Goal: Complete application form: Complete application form

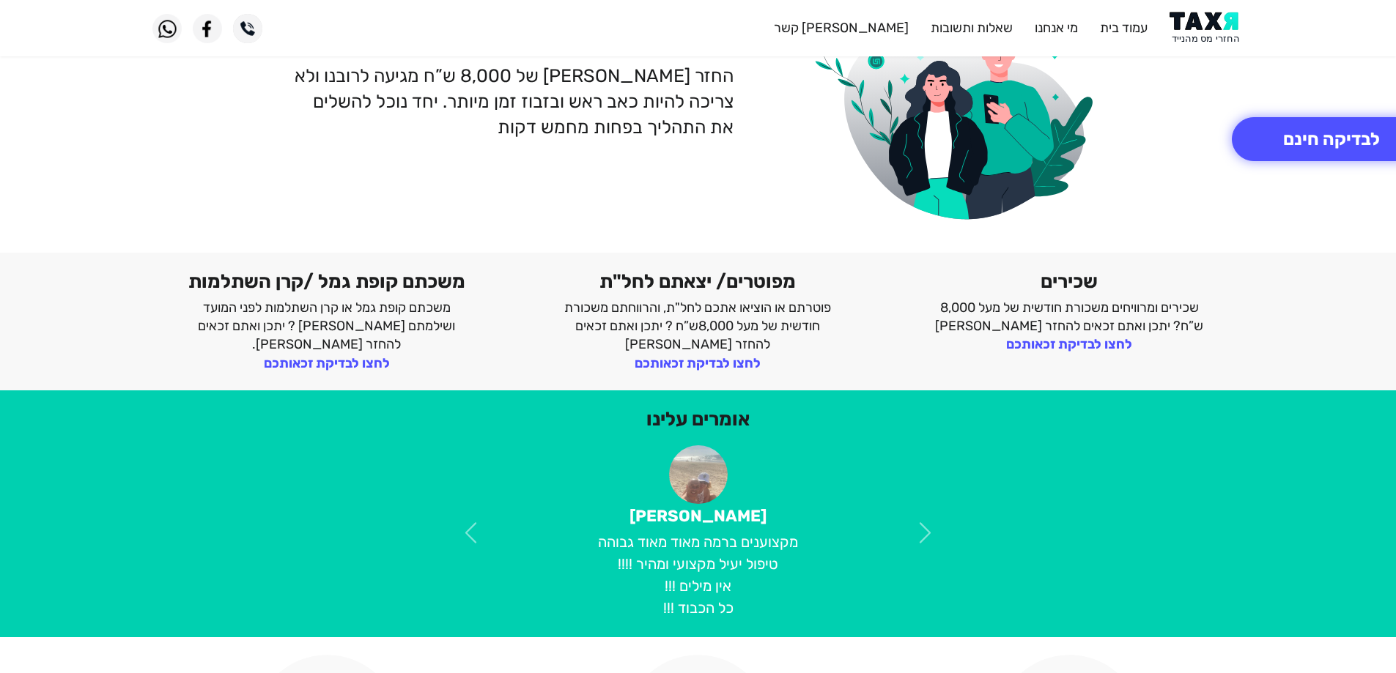
scroll to position [220, 0]
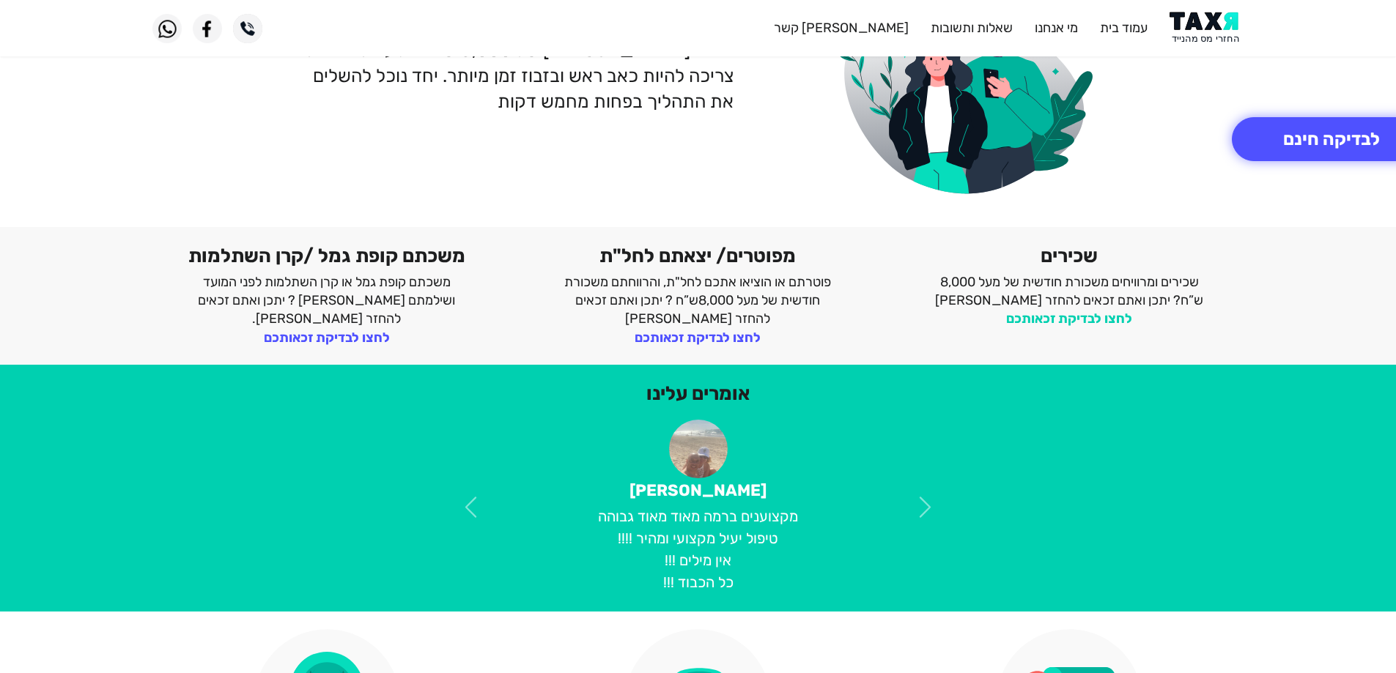
click at [1042, 314] on link "לחצו לבדיקת זכאותכם" at bounding box center [1069, 319] width 126 height 16
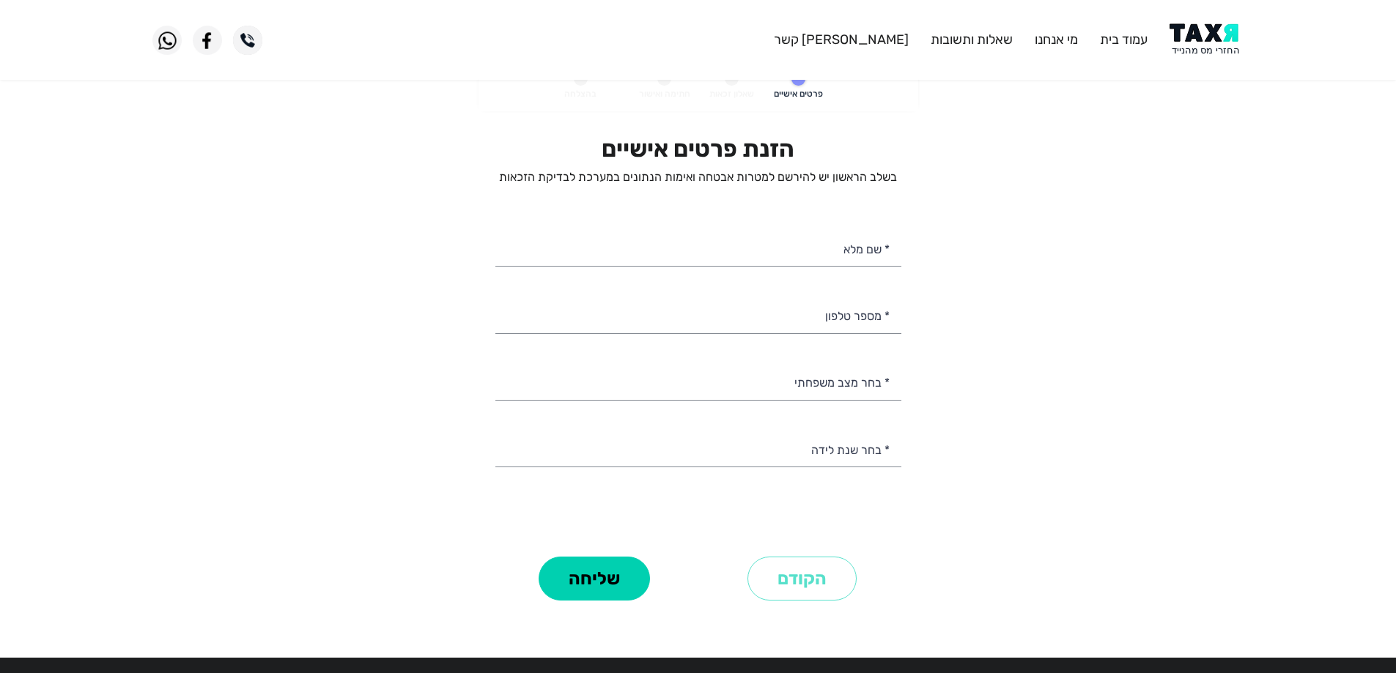
scroll to position [1, 0]
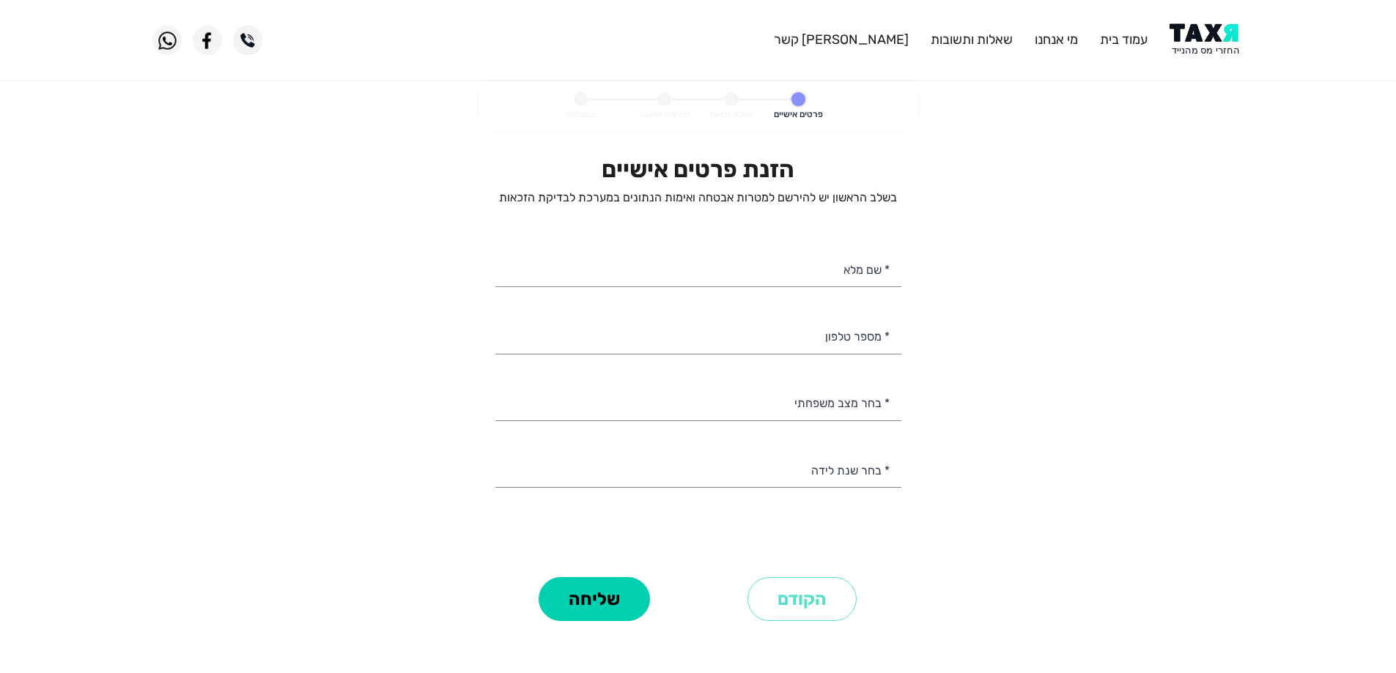
select select
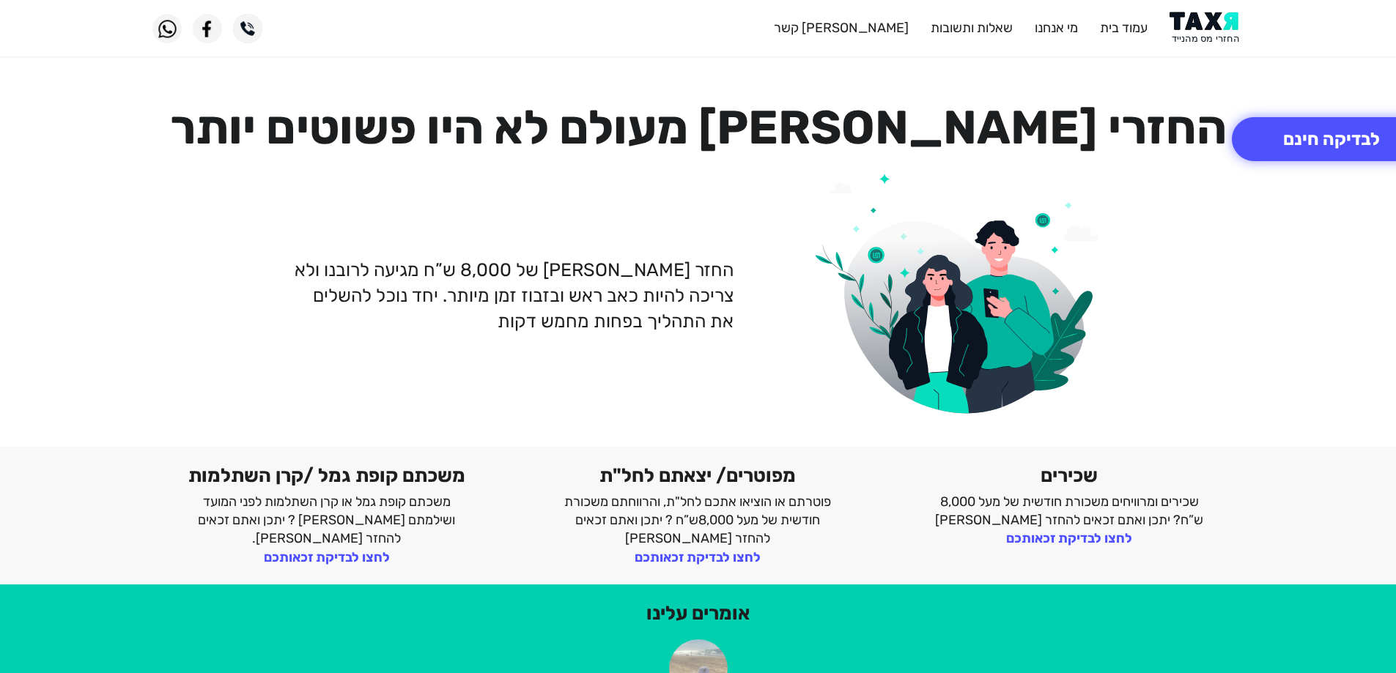
scroll to position [220, 0]
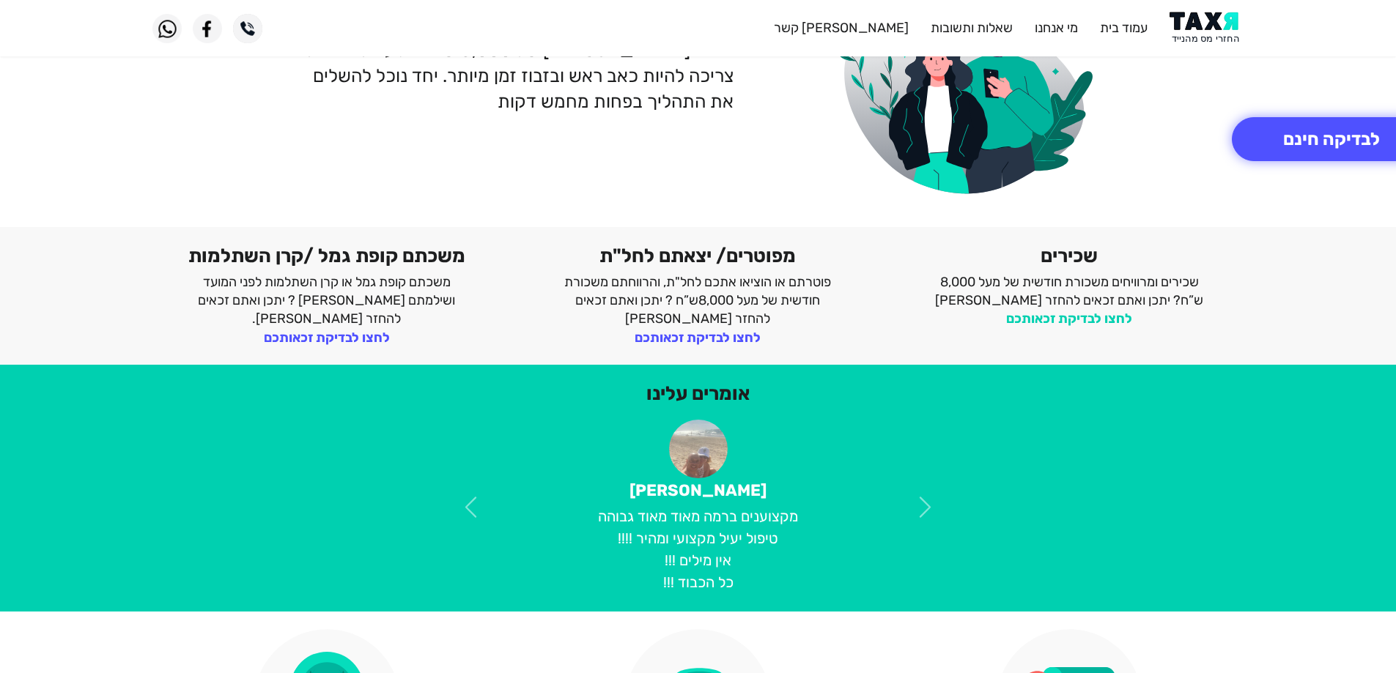
click at [1088, 311] on link "לחצו לבדיקת זכאותכם" at bounding box center [1069, 319] width 126 height 16
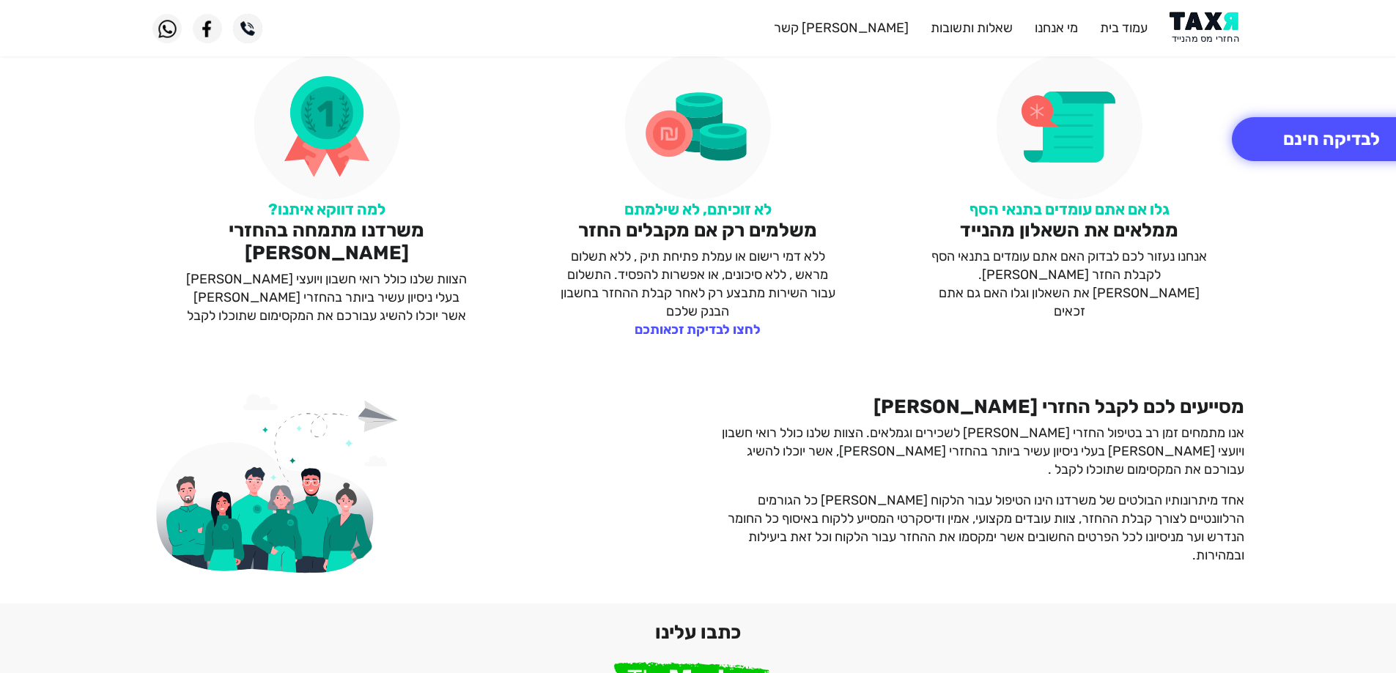
scroll to position [806, 0]
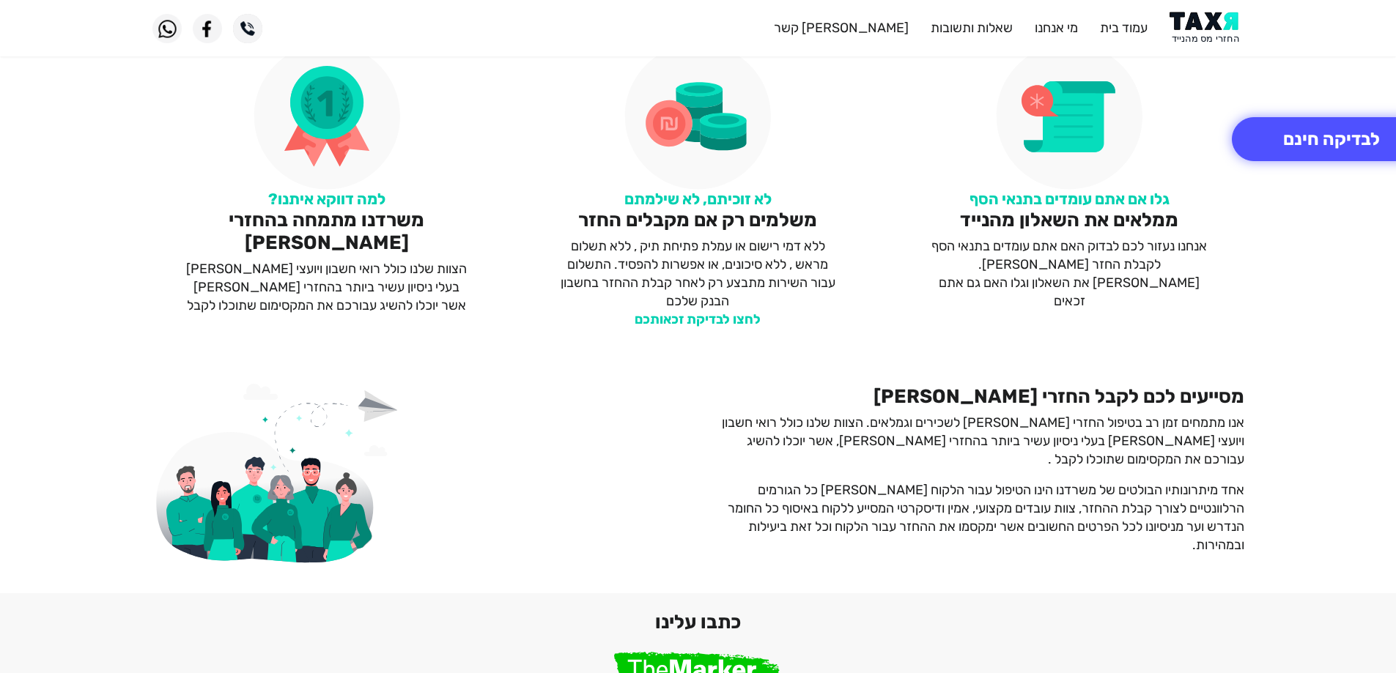
click at [676, 314] on link "לחצו לבדיקת זכאותכם" at bounding box center [698, 319] width 126 height 16
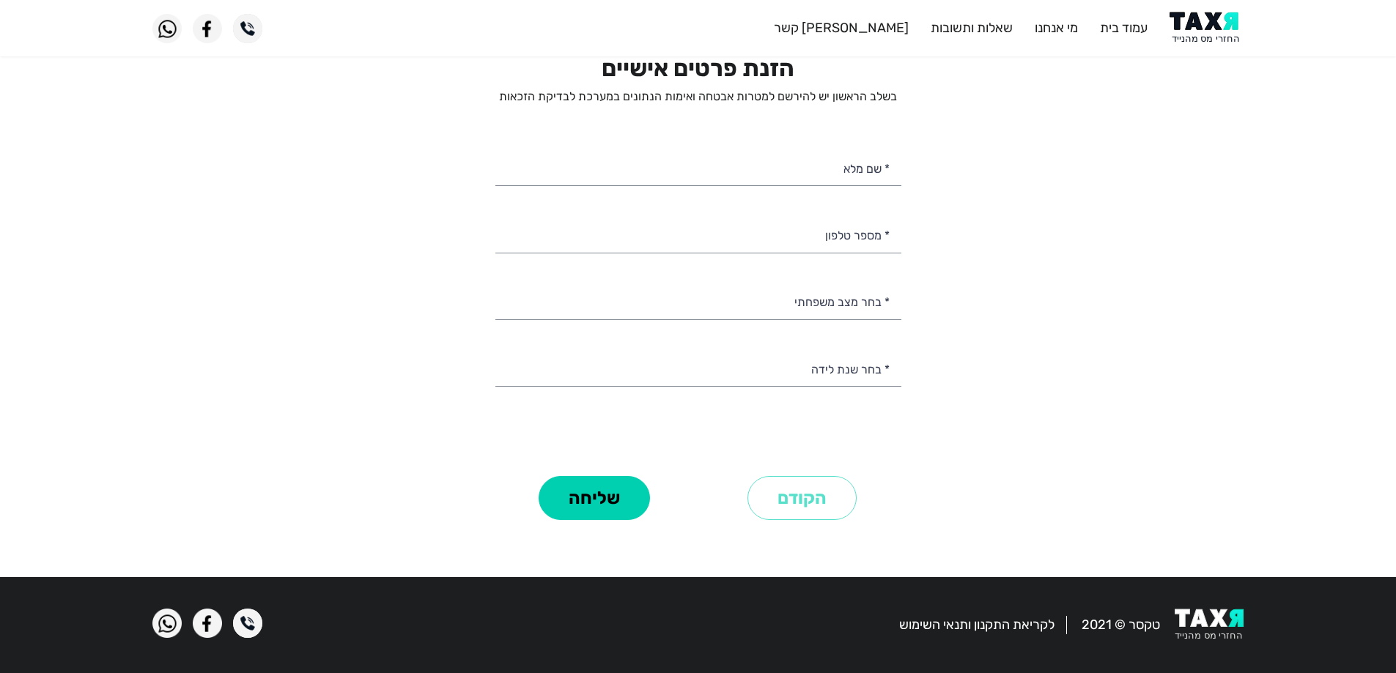
scroll to position [102, 0]
select select
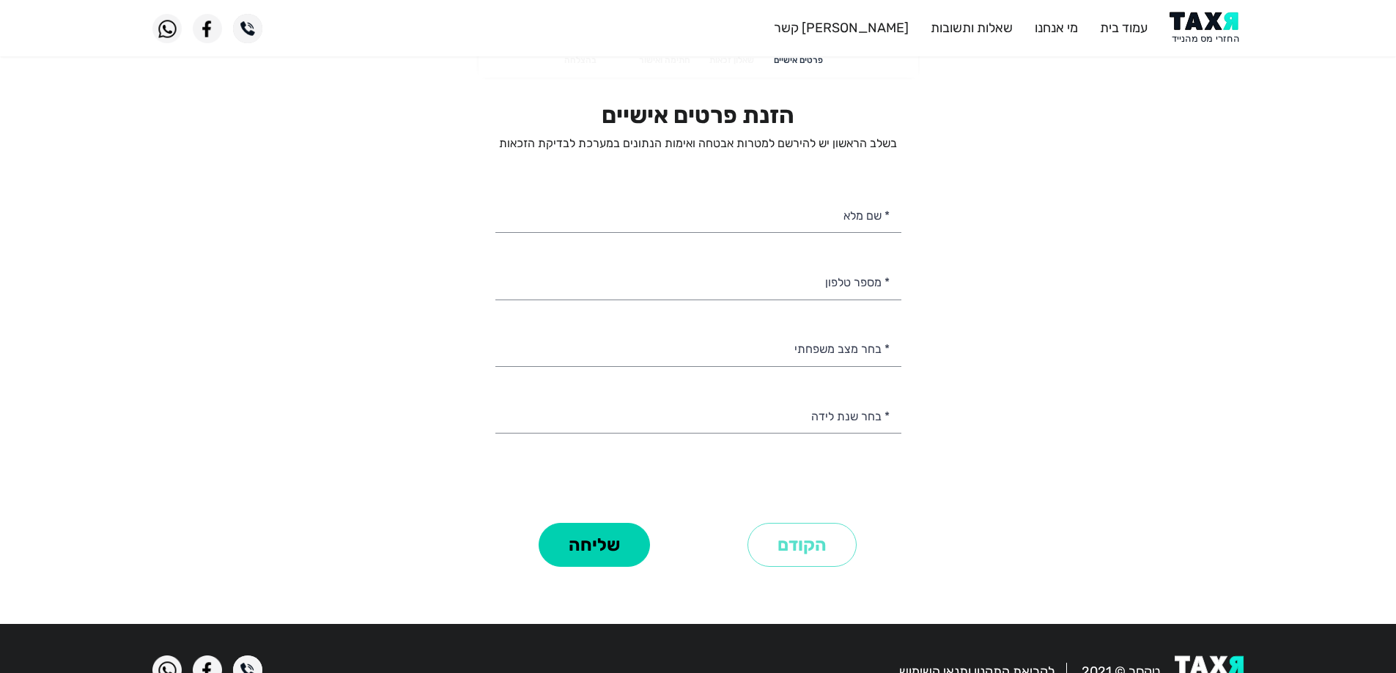
scroll to position [0, 0]
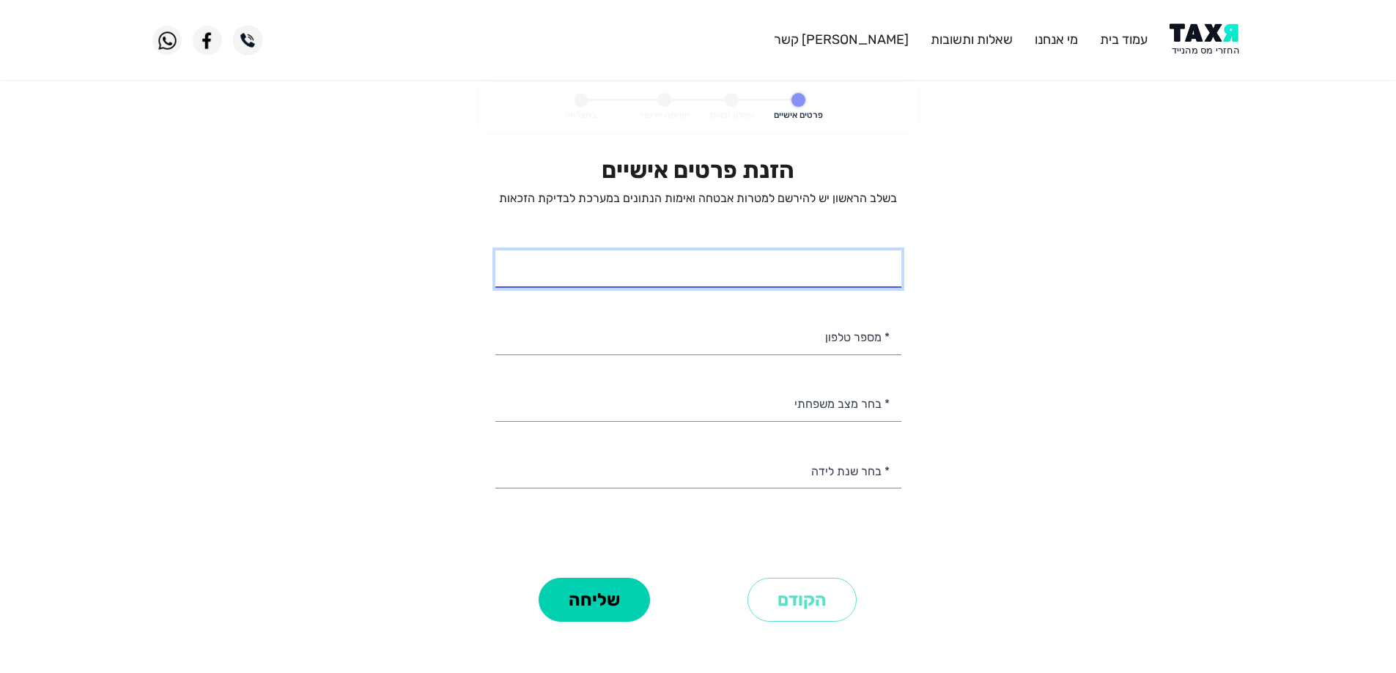
click at [871, 263] on input "* שם מלא" at bounding box center [698, 269] width 406 height 37
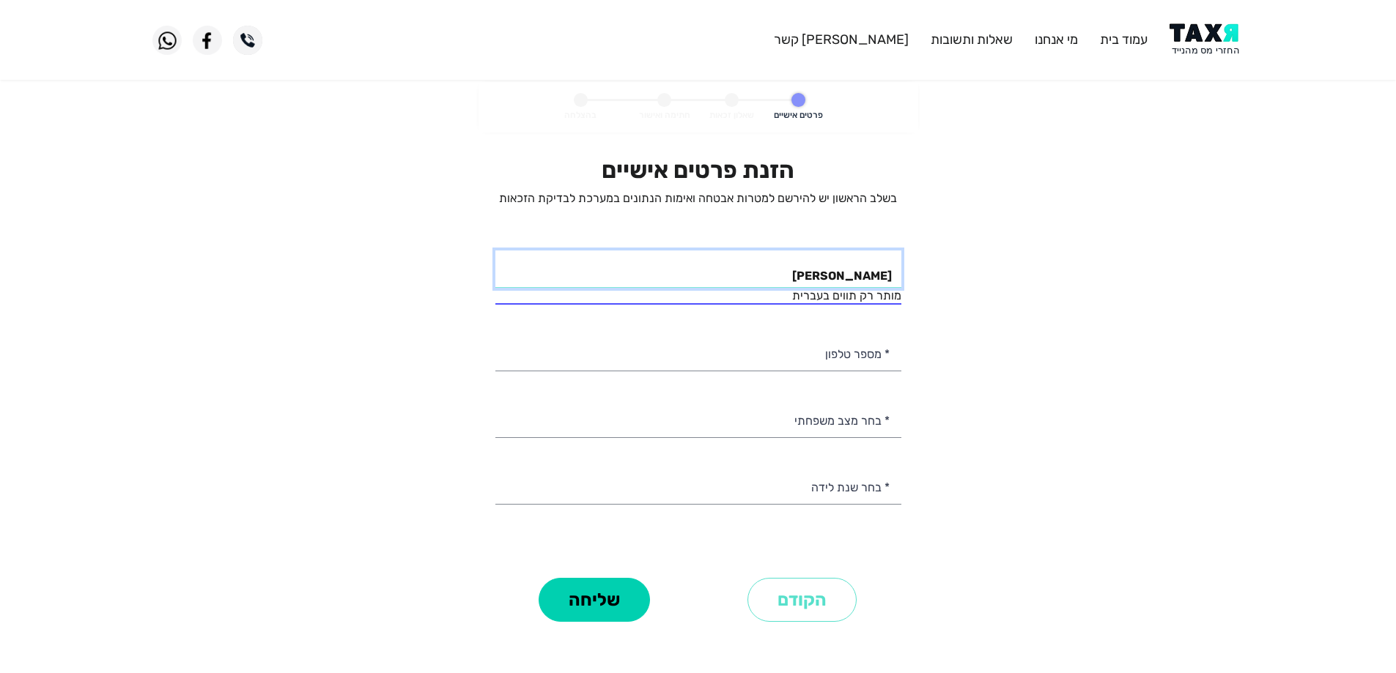
type input "מיכל נטף"
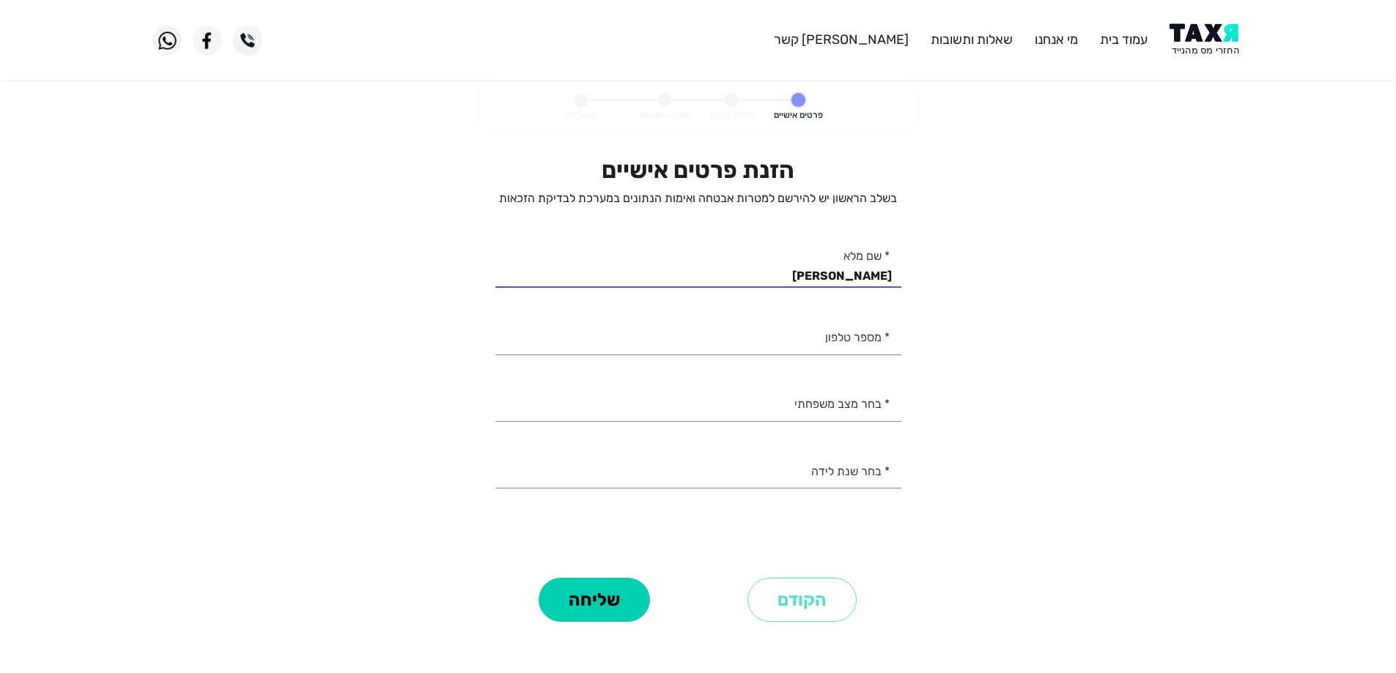
click at [1040, 435] on personal-details "פרטים אישיים שאלון זכאות חתימה ואישור בהצלחה הזנת פרטים אישיים בשלב הראשון יש ל…" at bounding box center [698, 375] width 1396 height 586
click at [835, 331] on input "* מספר טלפון" at bounding box center [698, 335] width 406 height 37
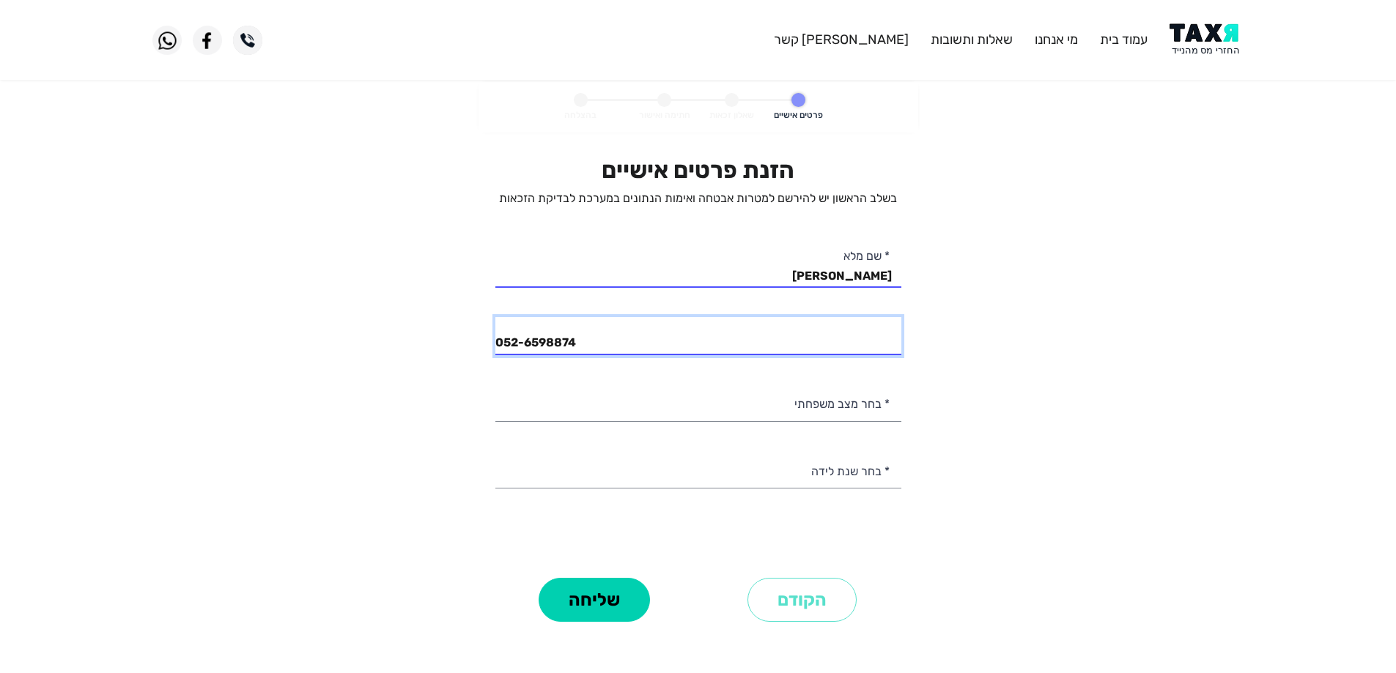
type input "052-6598874"
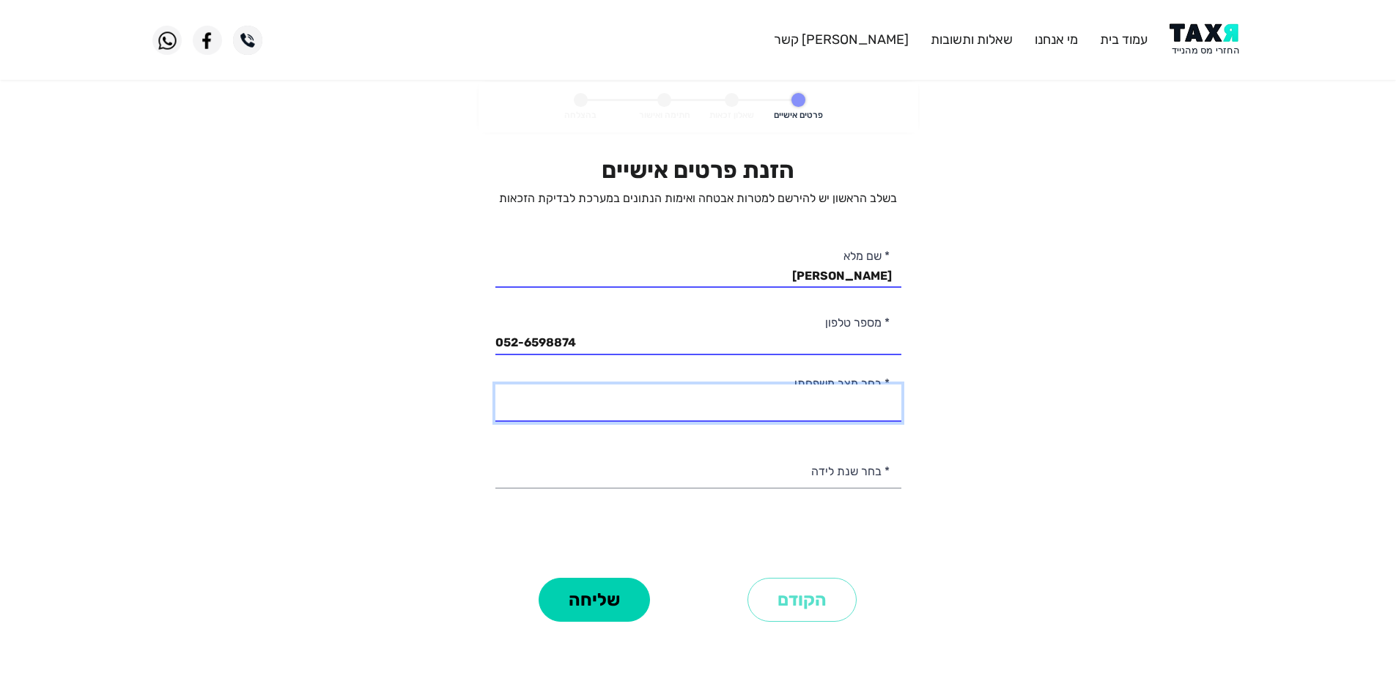
click at [821, 394] on select "רווק/ה נשוי/אה גרוש/ה אלמן/נה" at bounding box center [698, 403] width 406 height 37
select select "2: Married"
click at [495, 385] on select "רווק/ה נשוי/אה גרוש/ה אלמן/נה" at bounding box center [698, 403] width 406 height 37
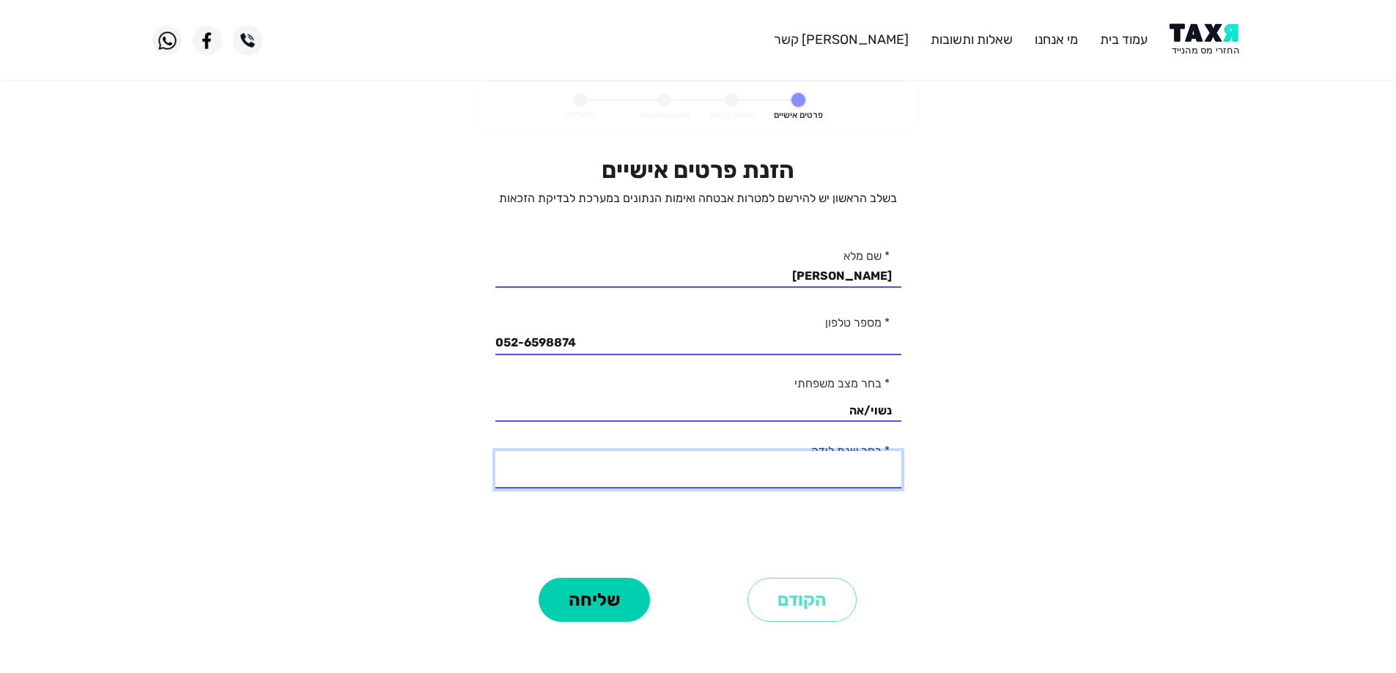
click at [836, 478] on select "2003 2002 2001 2000 1999 1998 1997 1996 1995 1994 1993 1992 1991 1990 1989 1988…" at bounding box center [698, 469] width 406 height 37
select select "7: 1997"
click at [495, 451] on select "2003 2002 2001 2000 1999 1998 1997 1996 1995 1994 1993 1992 1991 1990 1989 1988…" at bounding box center [698, 469] width 406 height 37
click at [586, 603] on button "שליחה" at bounding box center [594, 600] width 111 height 44
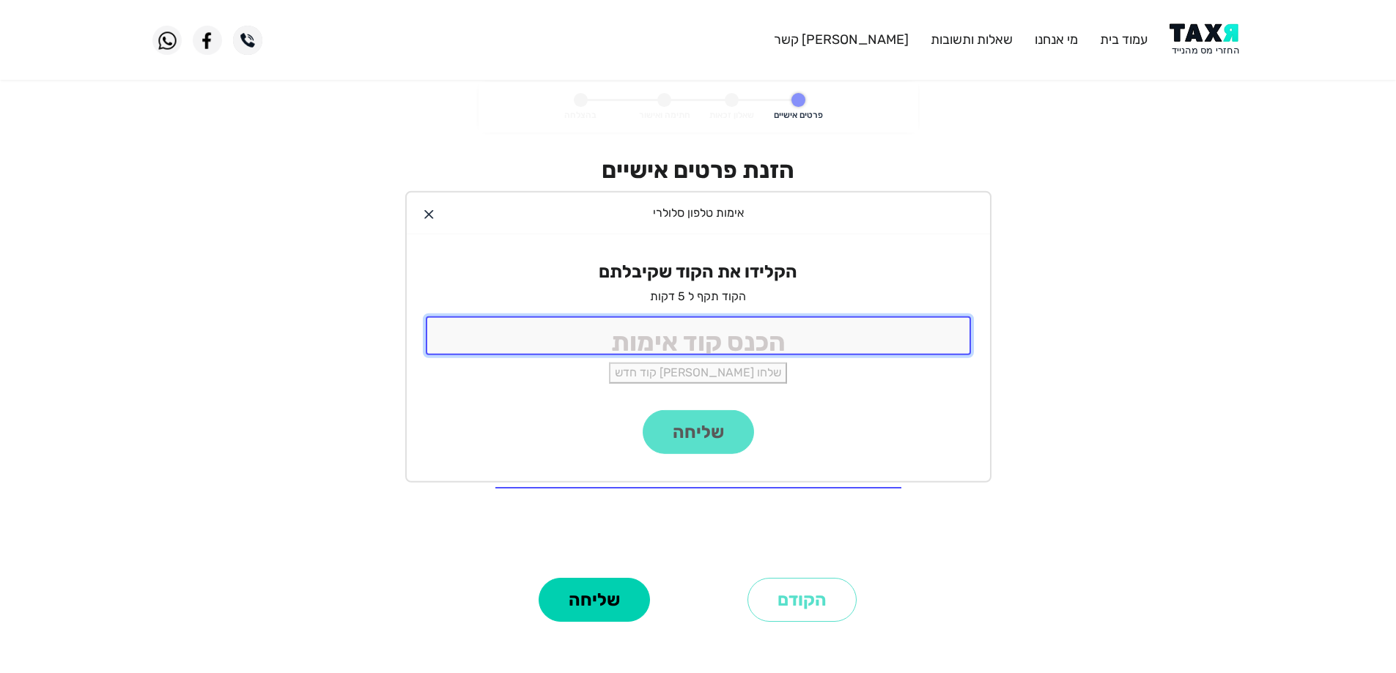
click at [694, 334] on input "tel" at bounding box center [698, 336] width 545 height 39
type input "1130"
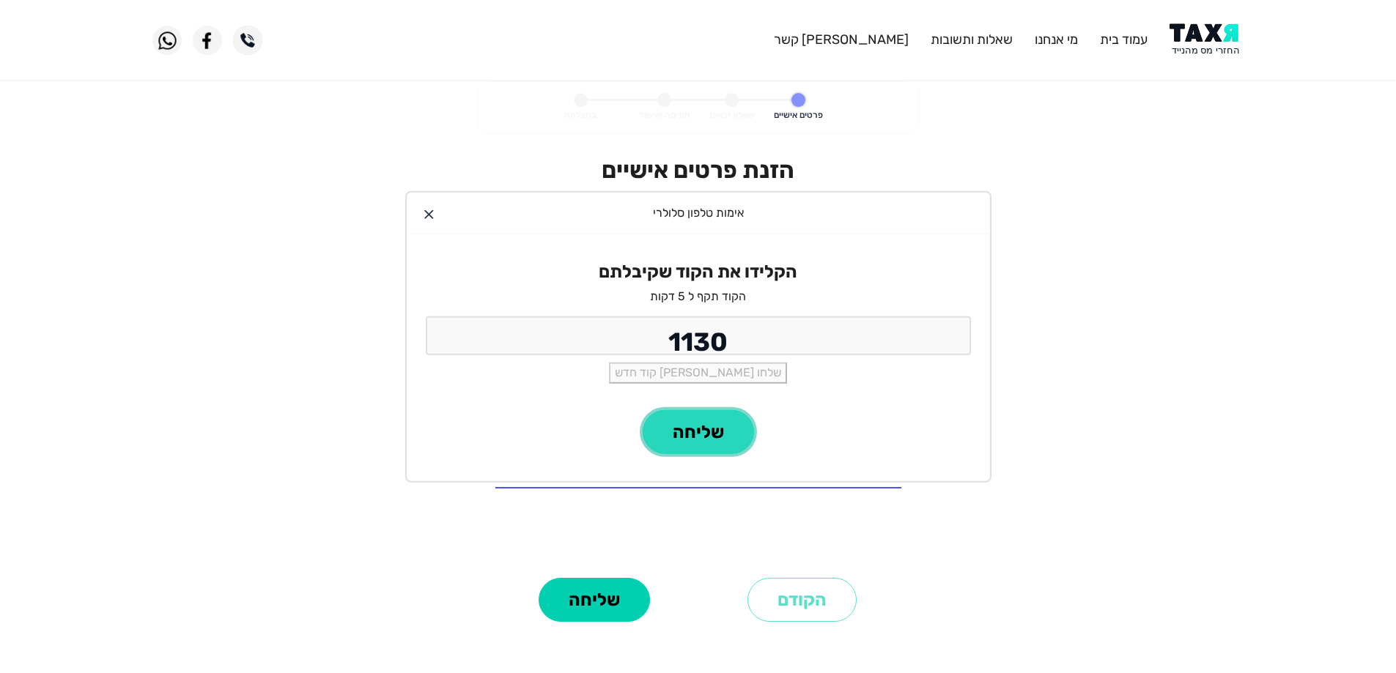
click at [731, 443] on button "שליחה" at bounding box center [698, 432] width 111 height 44
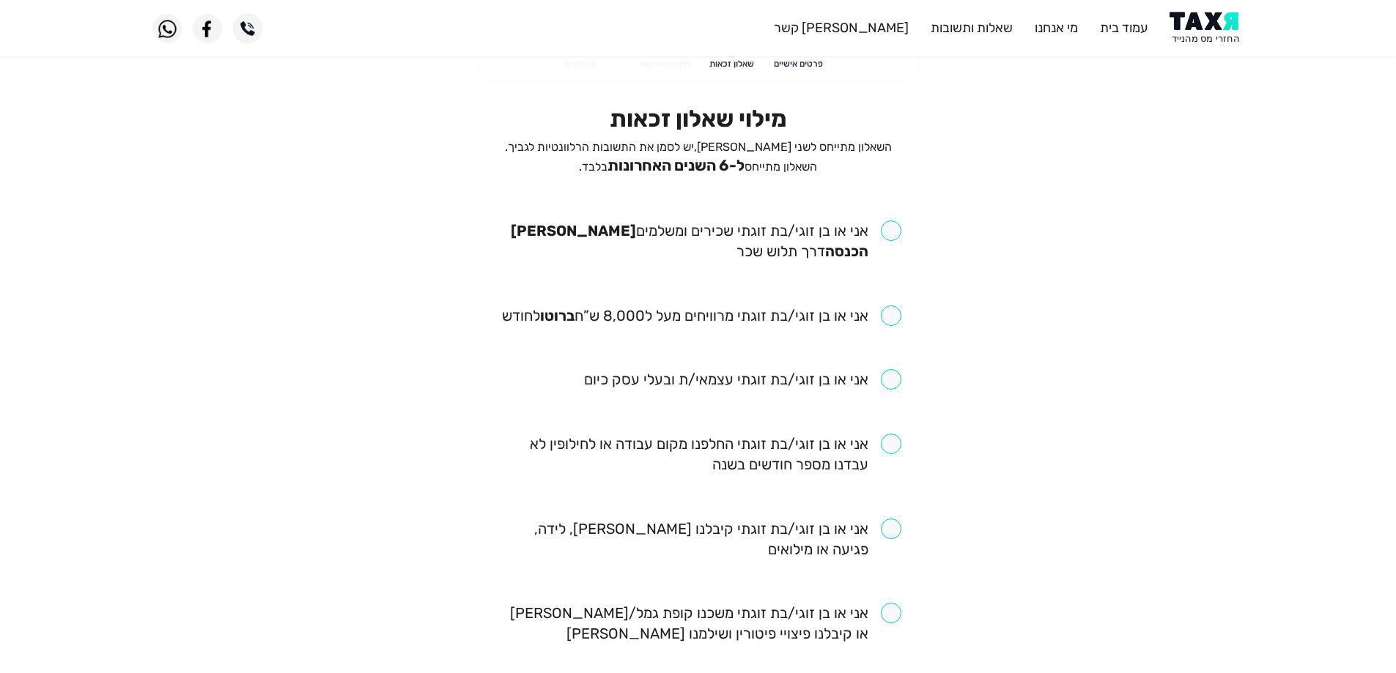
scroll to position [73, 0]
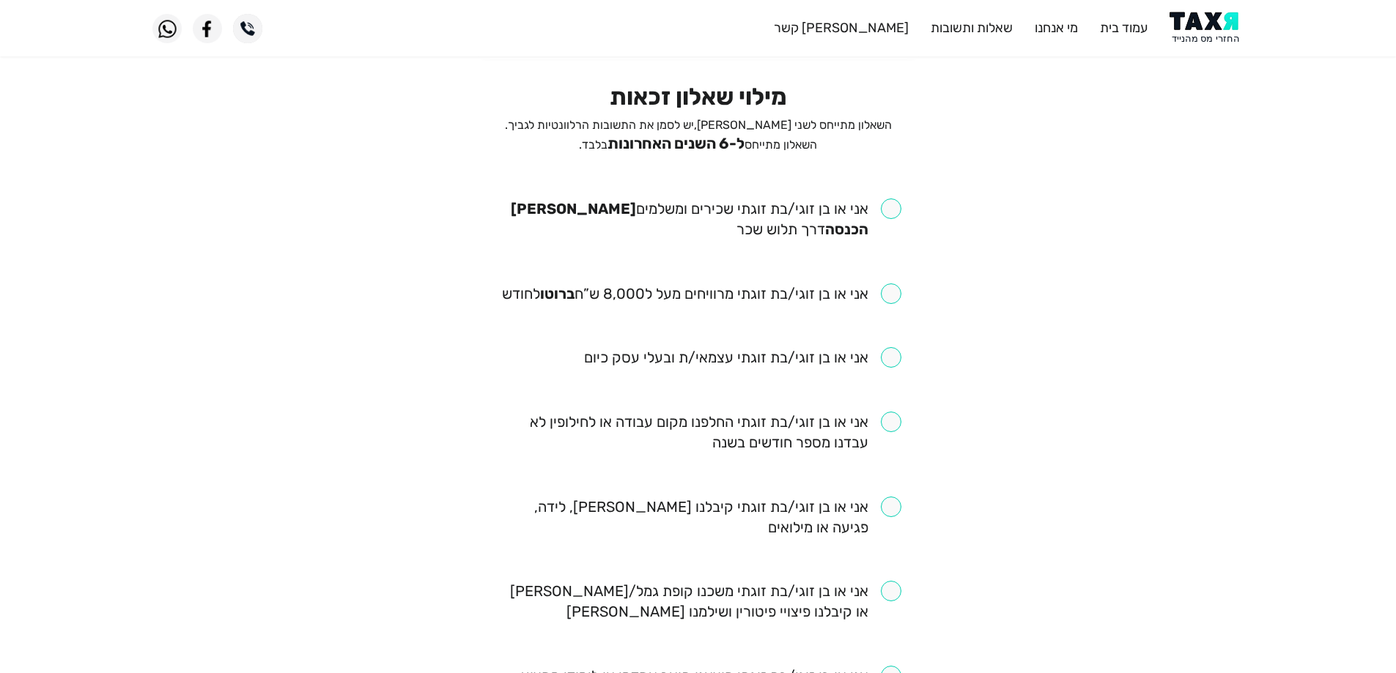
click at [890, 285] on input "checkbox" at bounding box center [701, 294] width 399 height 21
checkbox input "true"
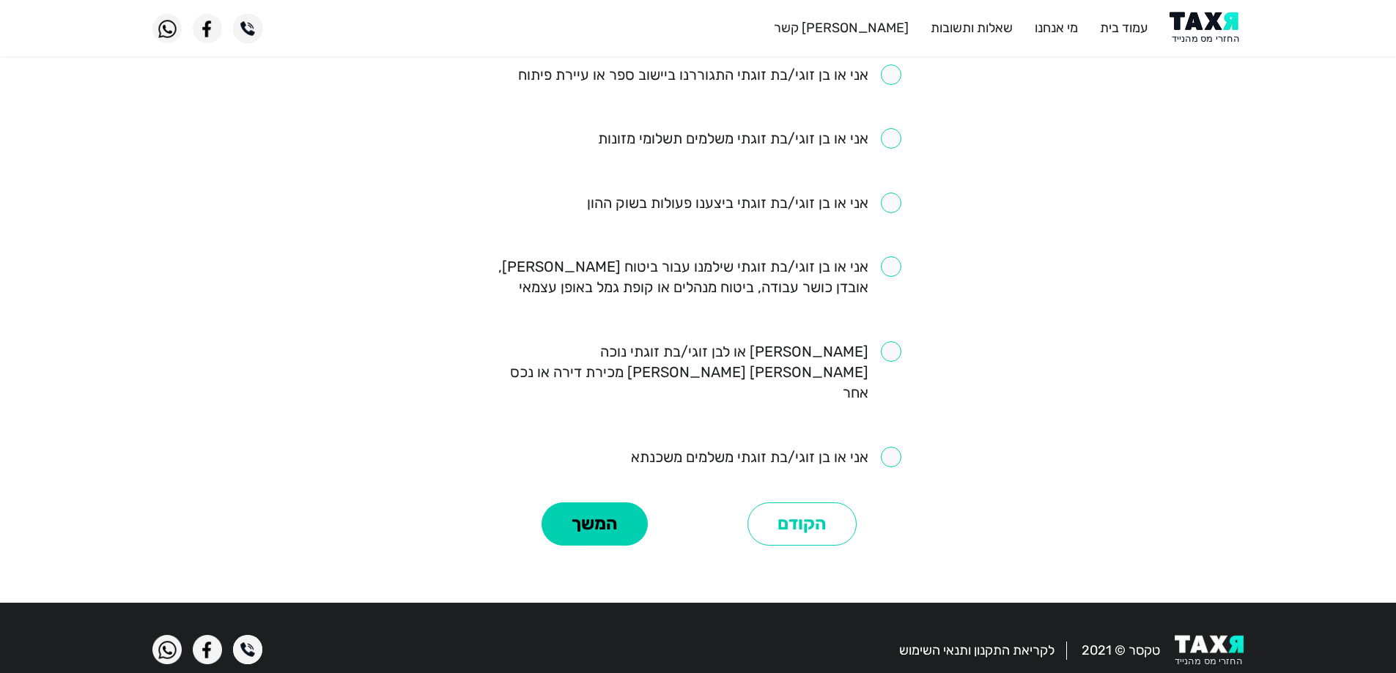
scroll to position [893, 0]
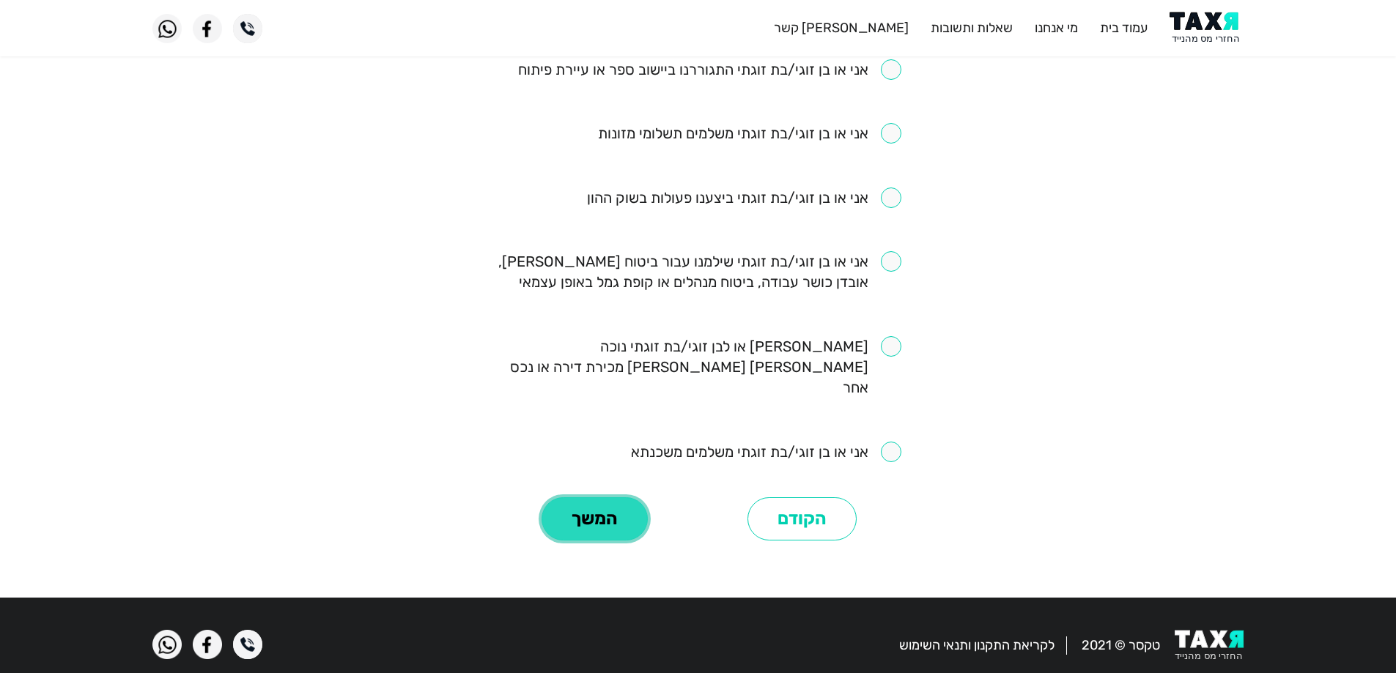
click at [564, 498] on button "המשך" at bounding box center [595, 520] width 106 height 44
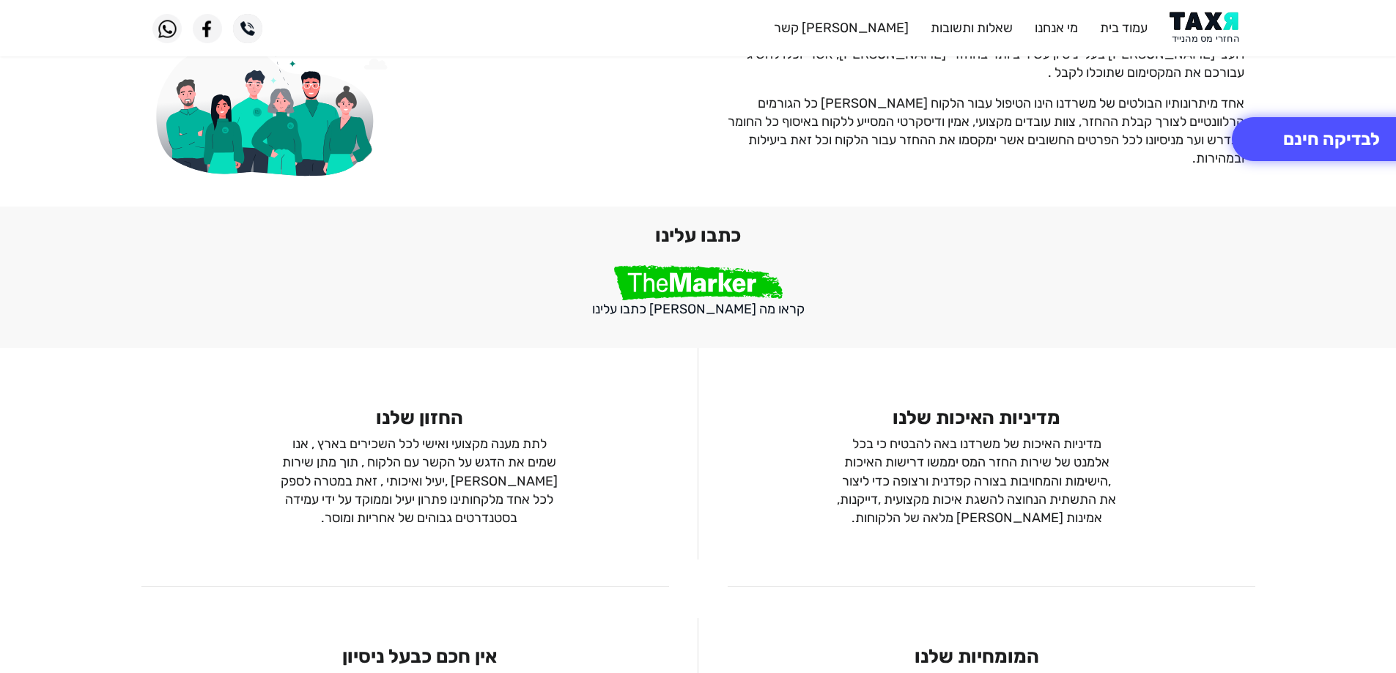
scroll to position [1392, 0]
